Goal: Transaction & Acquisition: Purchase product/service

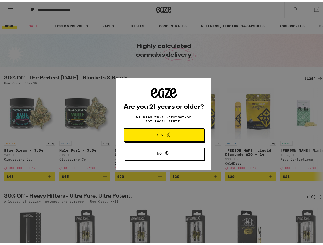
click at [161, 123] on div "Are you 21 years or older? We need this information for legal stuff. Yes No" at bounding box center [163, 123] width 80 height 72
click at [163, 134] on span at bounding box center [167, 133] width 9 height 7
